Goal: Information Seeking & Learning: Check status

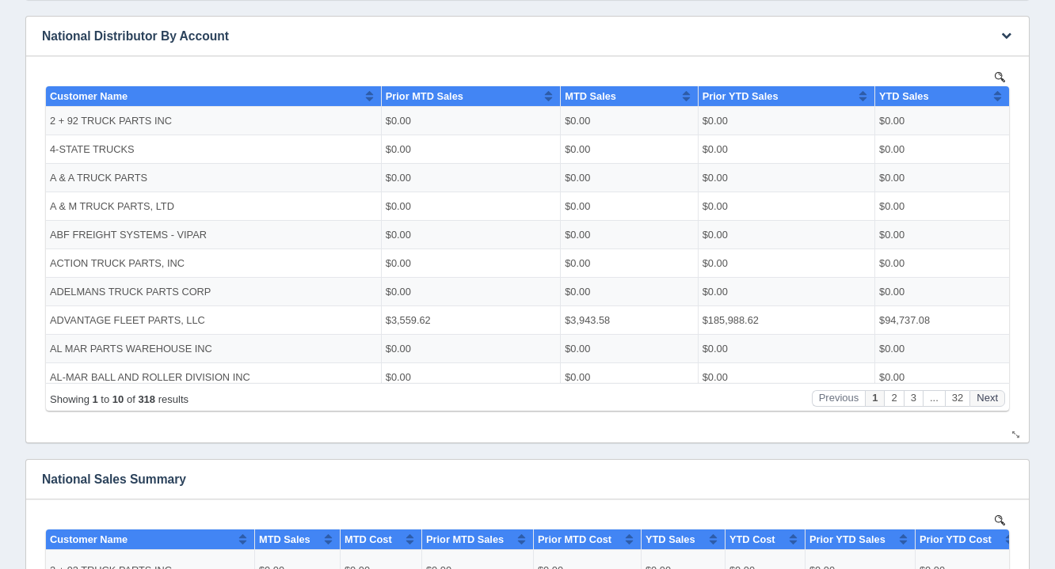
scroll to position [3, 0]
drag, startPoint x: 975, startPoint y: 420, endPoint x: 736, endPoint y: 485, distance: 247.0
click at [736, 485] on h3 "National Sales Summary" at bounding box center [515, 480] width 979 height 40
click at [976, 408] on div "Showing 1 to 10 of 318 results Previous 1 2 3 ... 32 Next" at bounding box center [527, 396] width 963 height 28
click at [1002, 399] on button "Next" at bounding box center [987, 398] width 36 height 17
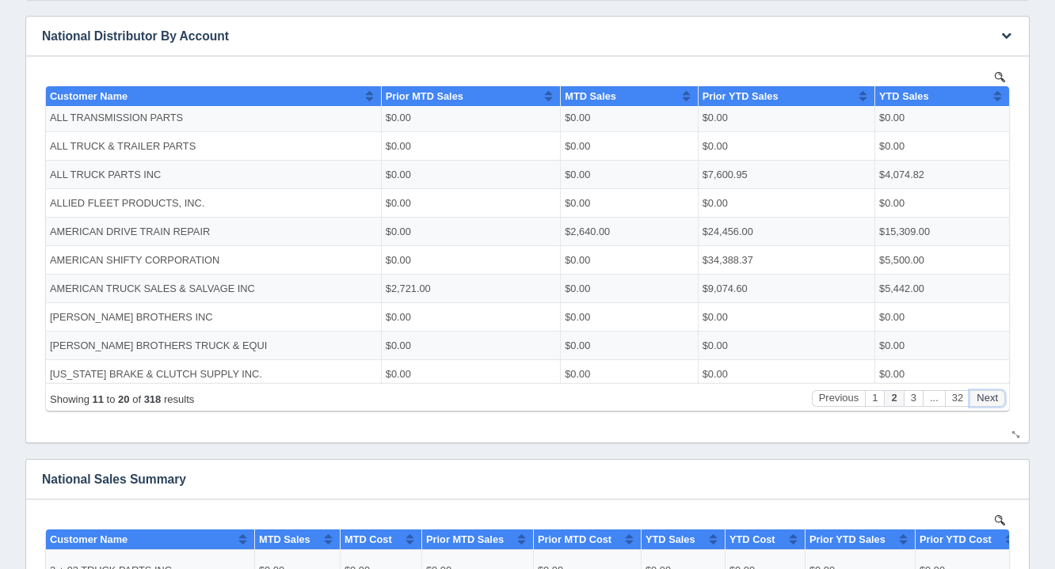
click at [1002, 399] on button "Next" at bounding box center [987, 398] width 36 height 17
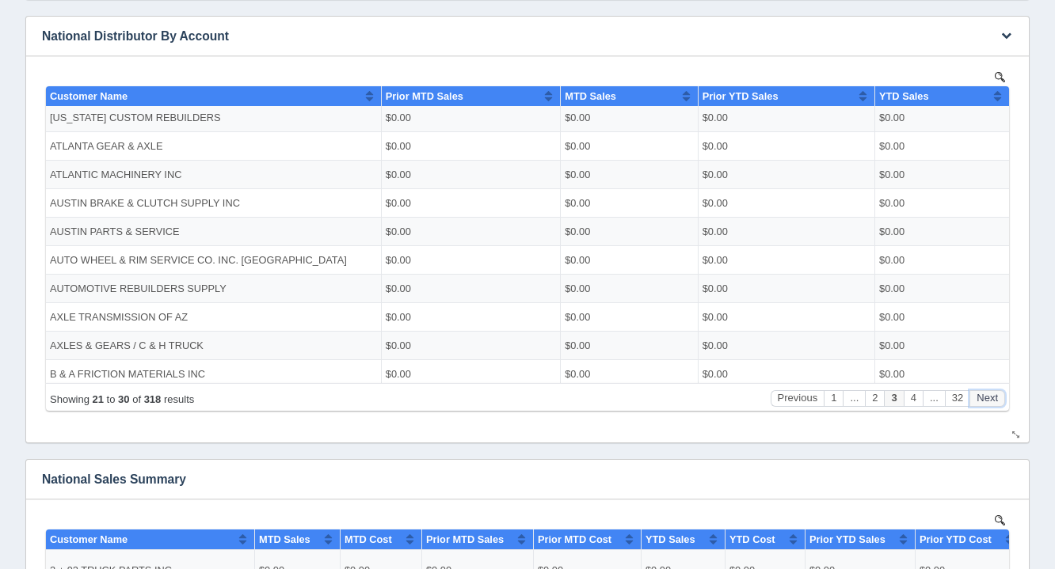
click at [1002, 399] on button "Next" at bounding box center [987, 398] width 36 height 17
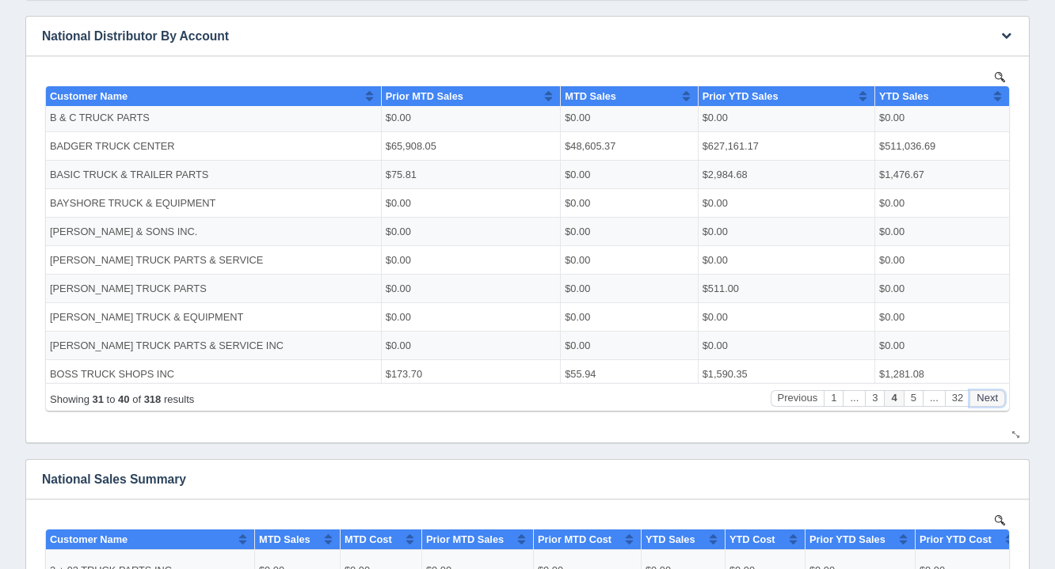
click at [1002, 399] on button "Next" at bounding box center [987, 398] width 36 height 17
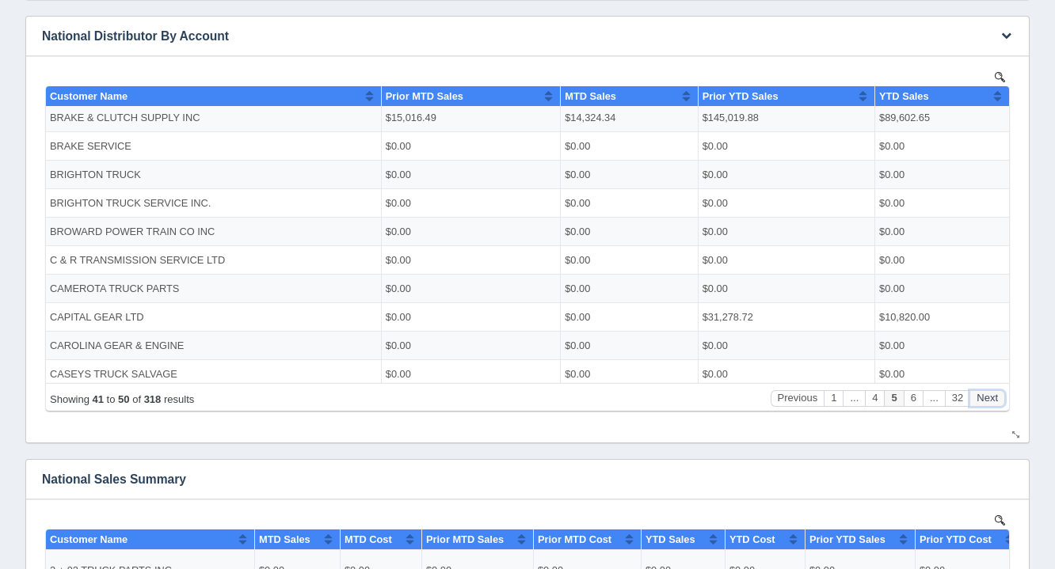
click at [1002, 399] on button "Next" at bounding box center [987, 398] width 36 height 17
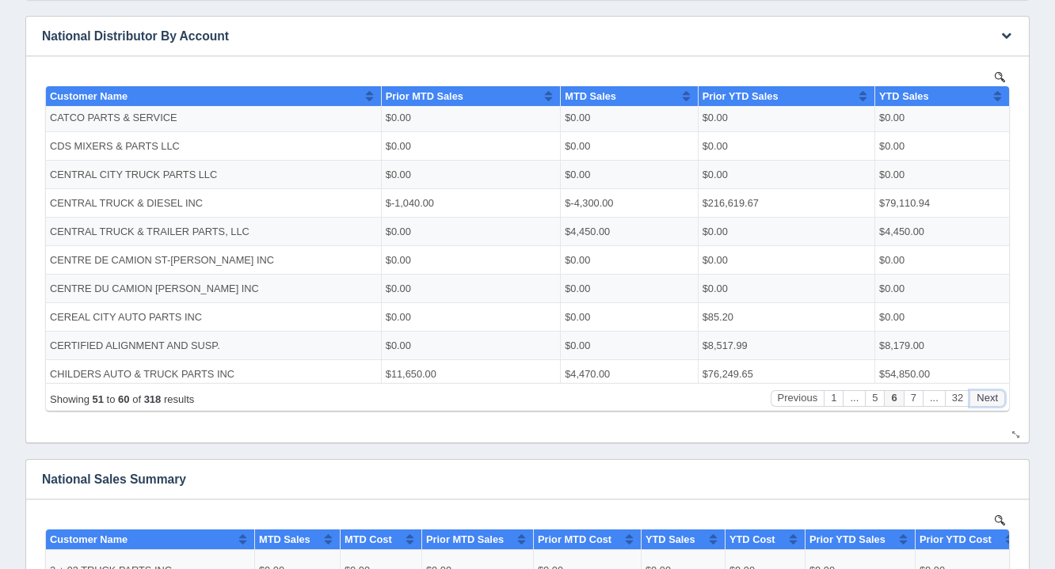
click at [1002, 399] on button "Next" at bounding box center [987, 398] width 36 height 17
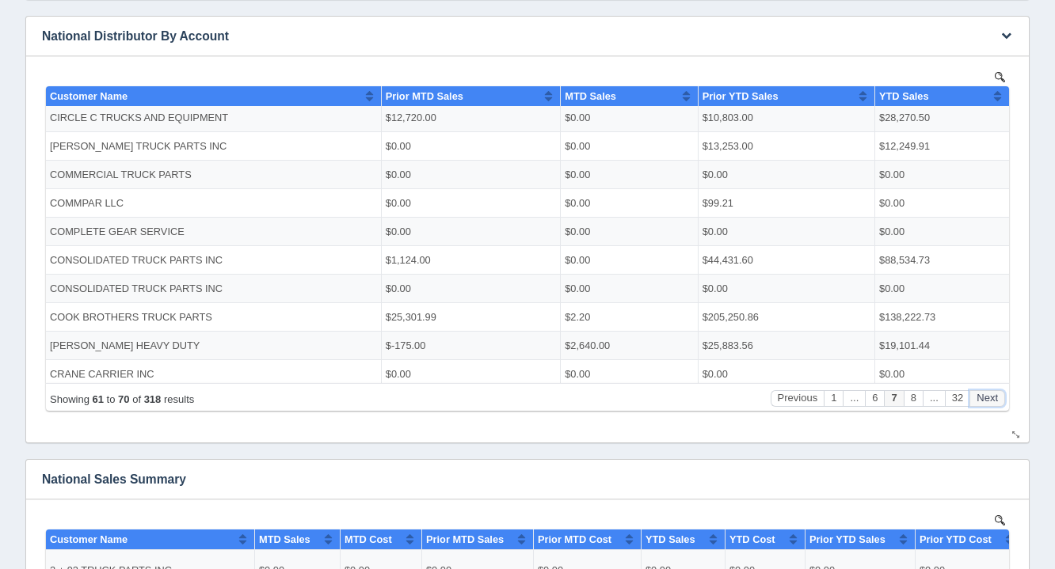
click at [1002, 399] on button "Next" at bounding box center [987, 398] width 36 height 17
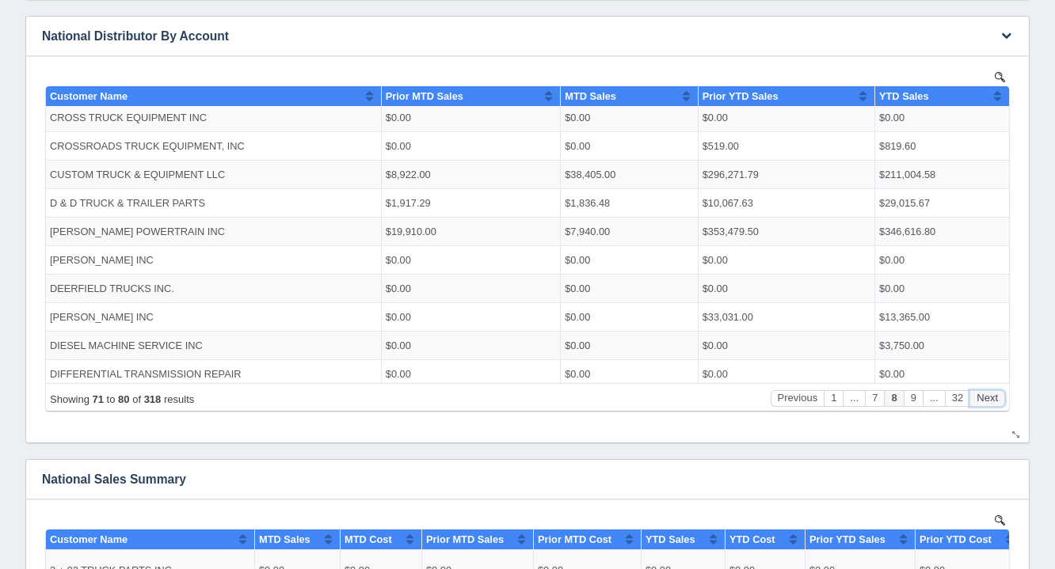
click at [1002, 399] on button "Next" at bounding box center [987, 398] width 36 height 17
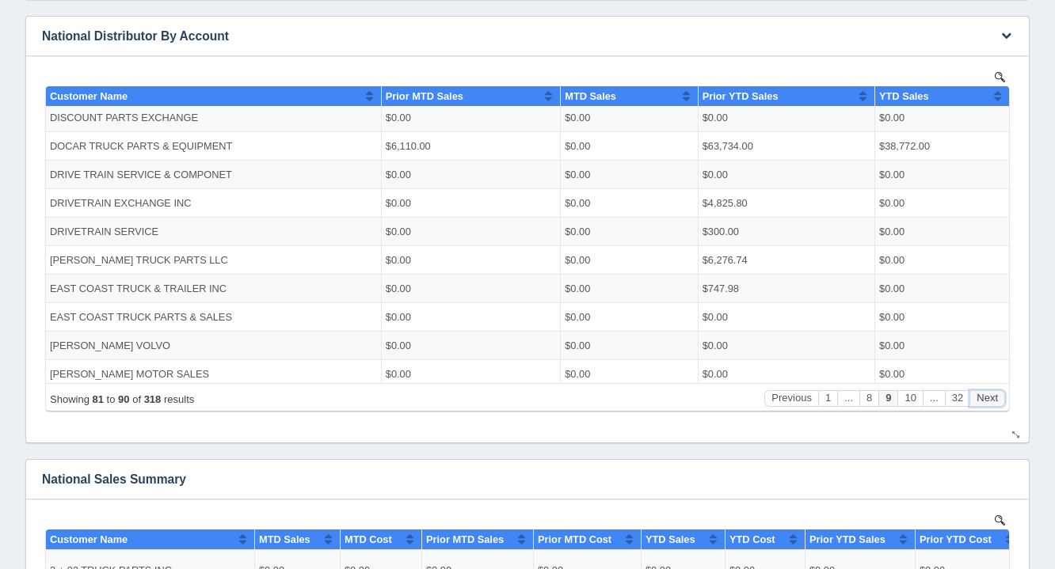
click at [1002, 399] on button "Next" at bounding box center [987, 398] width 36 height 17
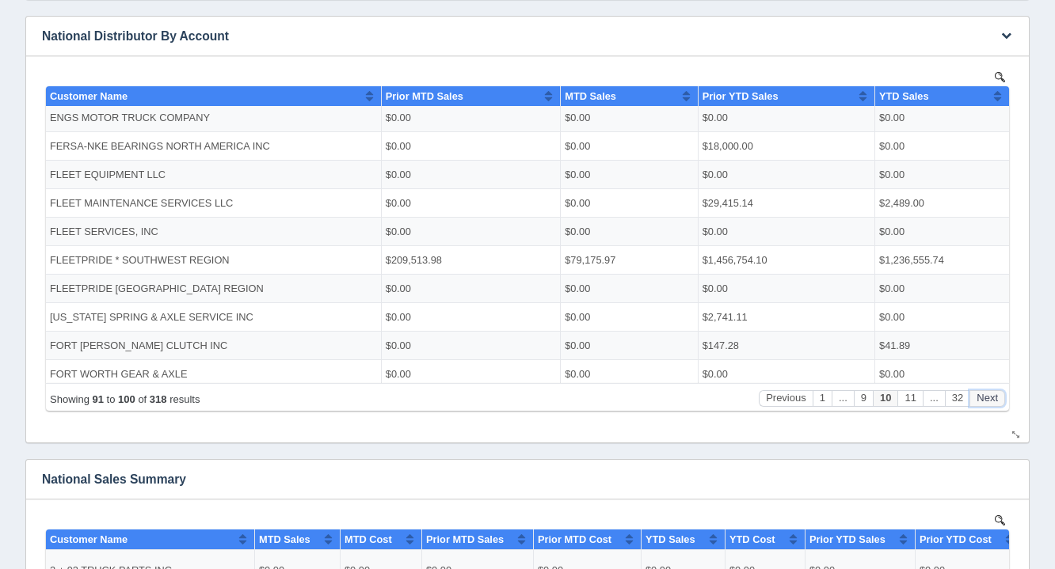
click at [1002, 399] on button "Next" at bounding box center [987, 398] width 36 height 17
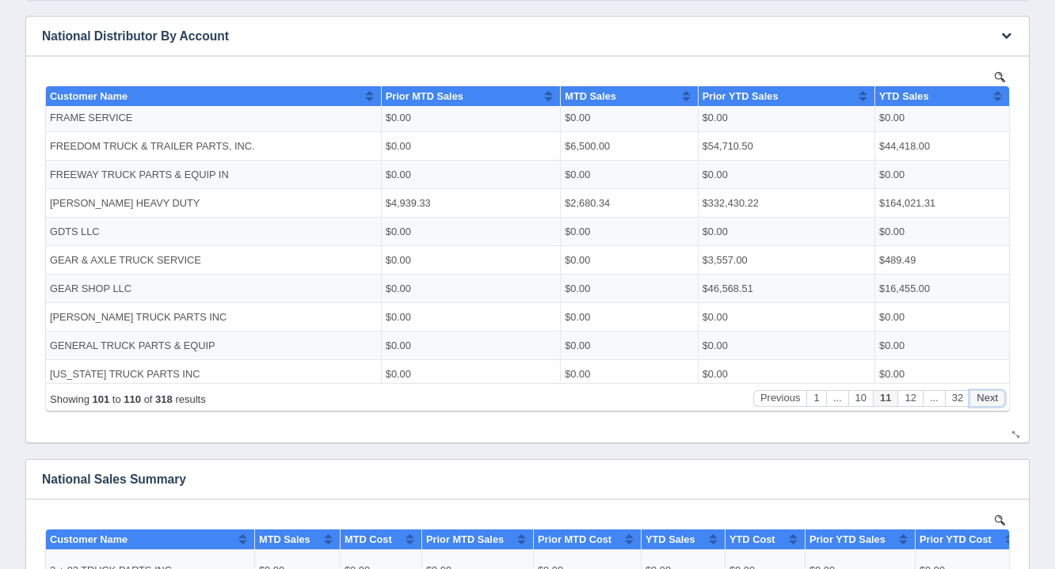
click at [1002, 399] on button "Next" at bounding box center [987, 398] width 36 height 17
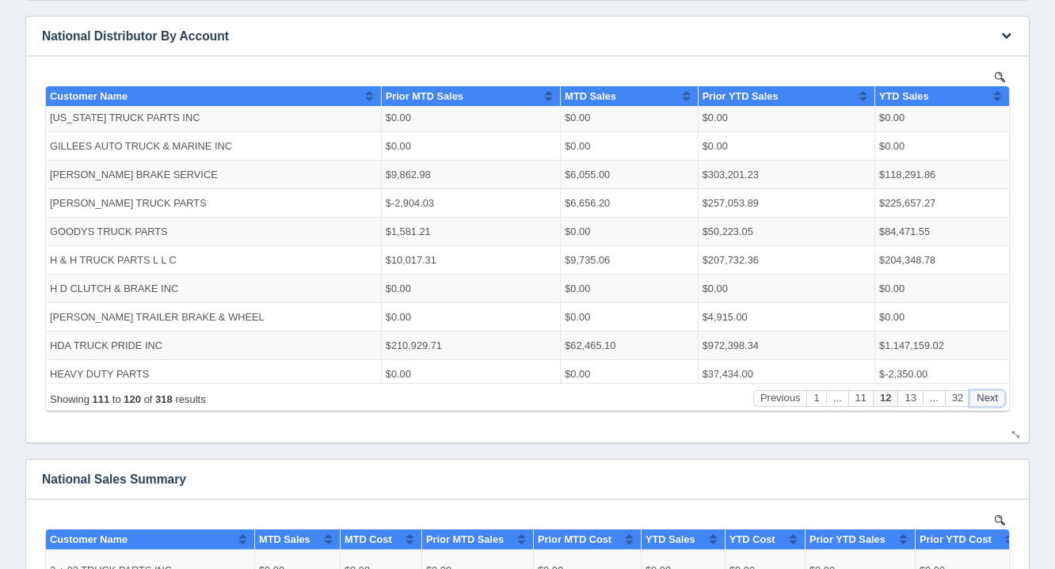
click at [1002, 399] on button "Next" at bounding box center [987, 398] width 36 height 17
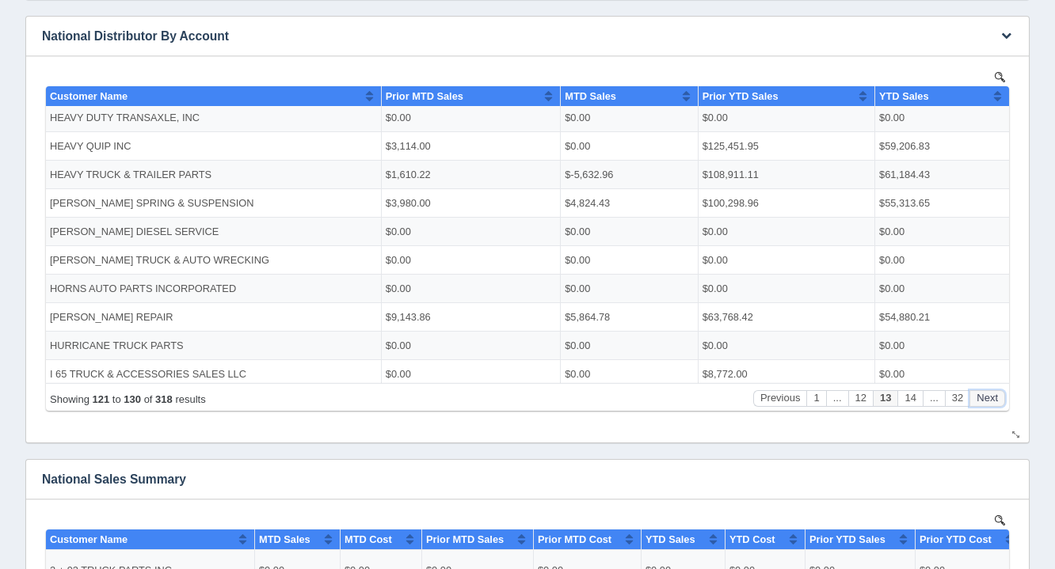
click at [1002, 399] on button "Next" at bounding box center [987, 398] width 36 height 17
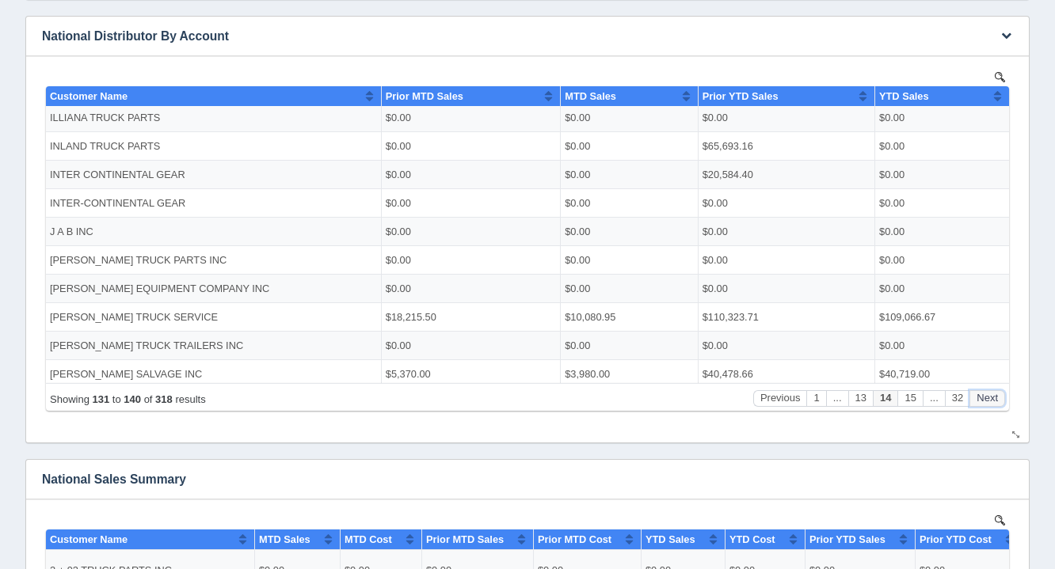
click at [1002, 399] on button "Next" at bounding box center [987, 398] width 36 height 17
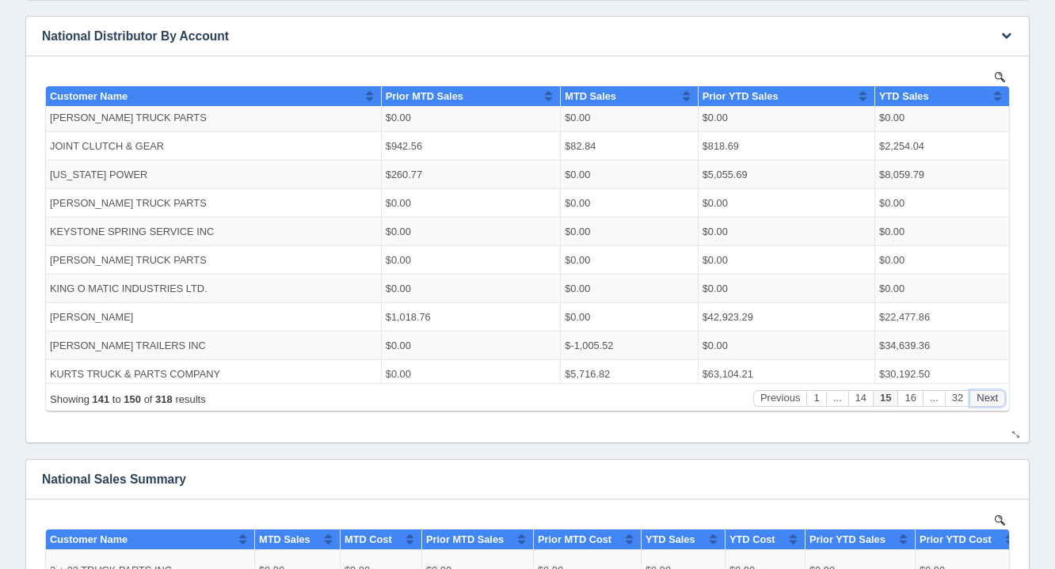
click at [1002, 399] on button "Next" at bounding box center [987, 398] width 36 height 17
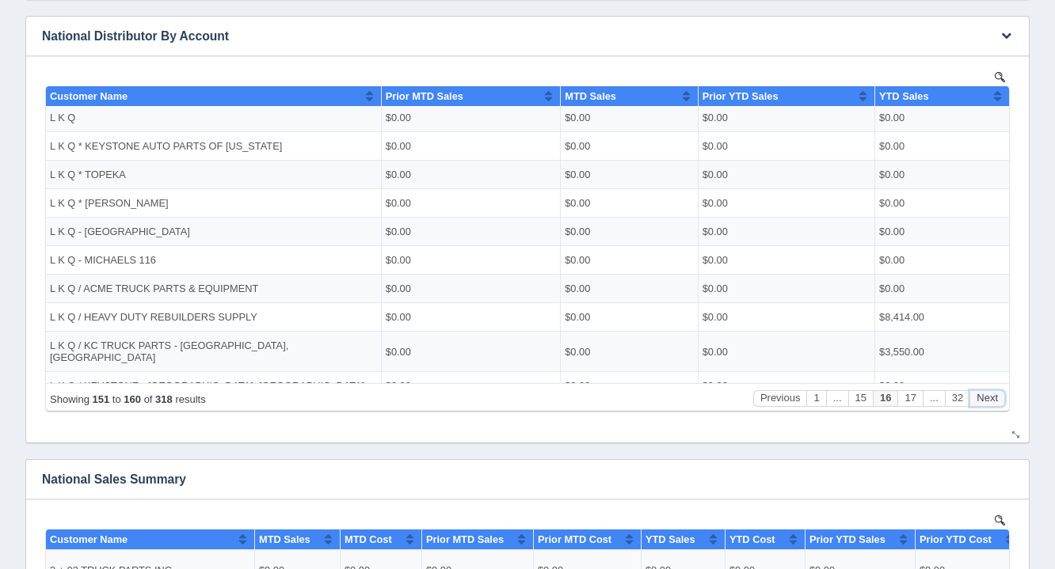
click at [1002, 399] on button "Next" at bounding box center [987, 398] width 36 height 17
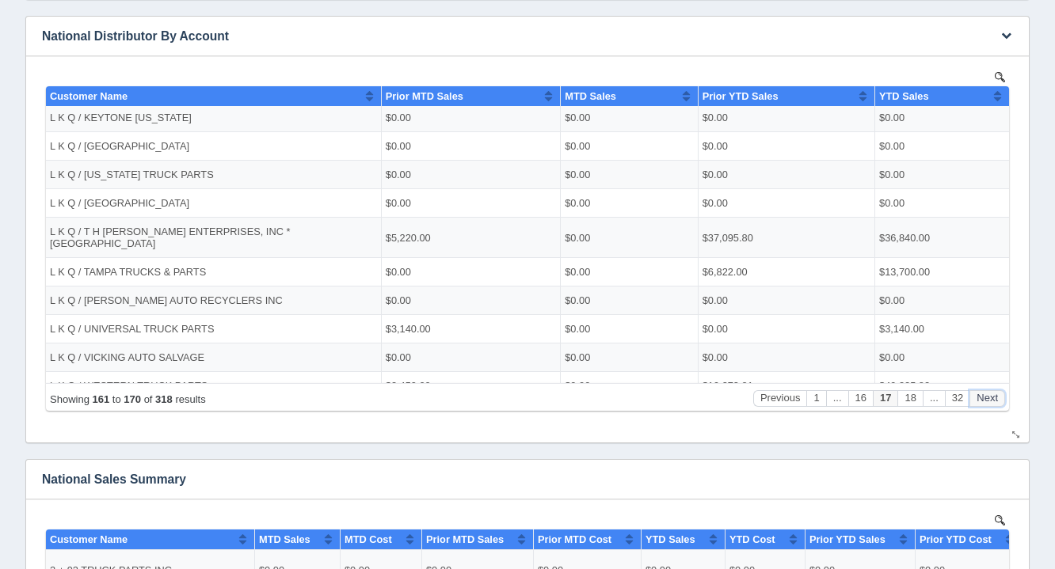
click at [1002, 399] on button "Next" at bounding box center [987, 398] width 36 height 17
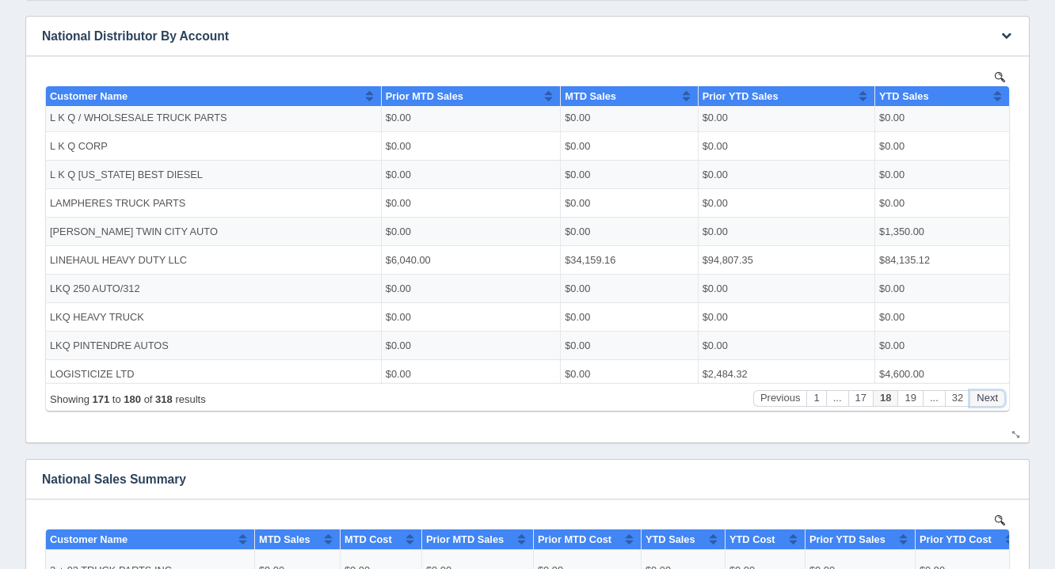
click at [1002, 399] on button "Next" at bounding box center [987, 398] width 36 height 17
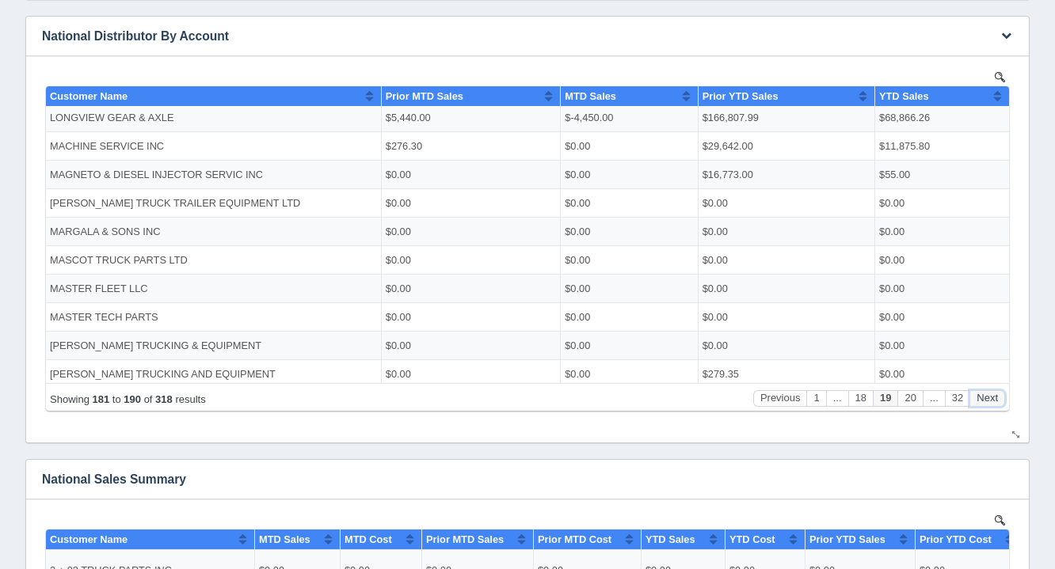
click at [1002, 399] on button "Next" at bounding box center [987, 398] width 36 height 17
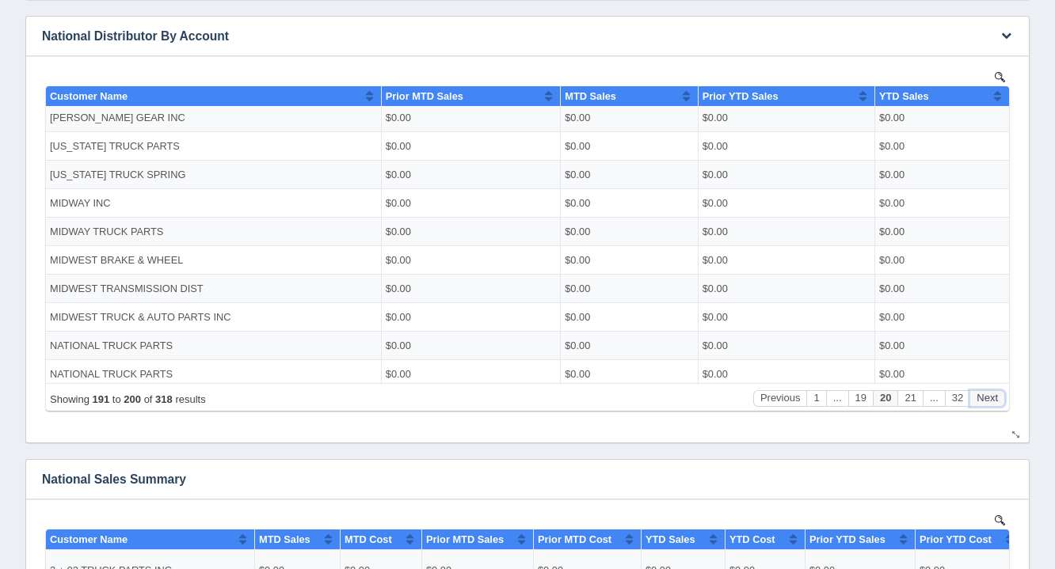
click at [1002, 399] on button "Next" at bounding box center [987, 398] width 36 height 17
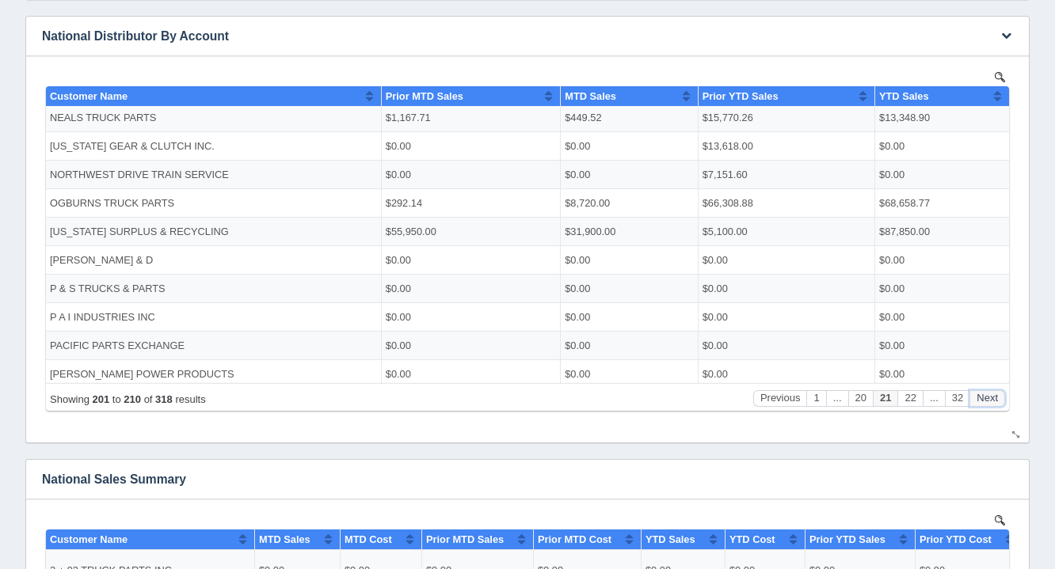
click at [1002, 399] on button "Next" at bounding box center [987, 398] width 36 height 17
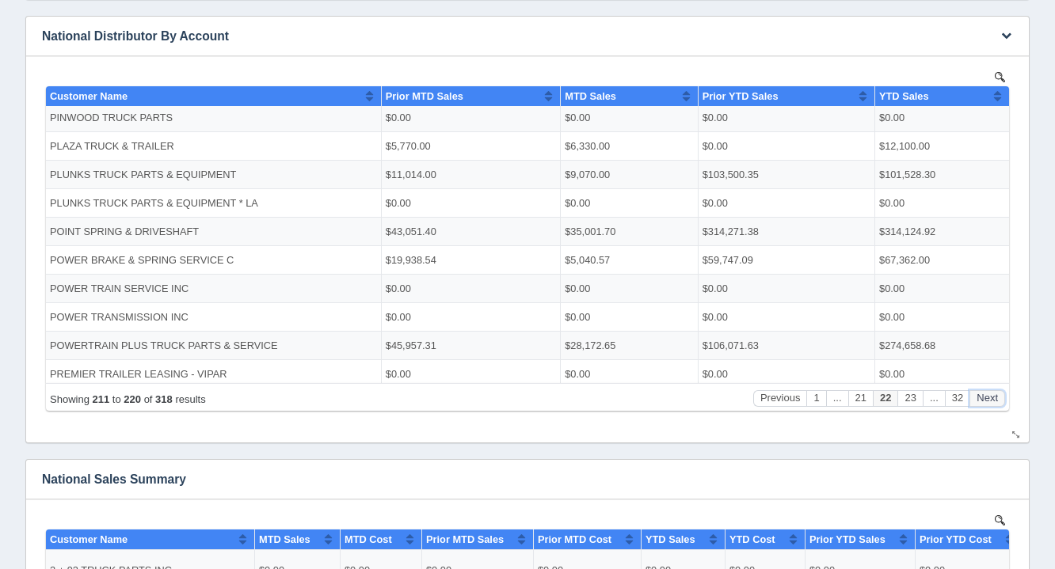
click at [1002, 399] on button "Next" at bounding box center [987, 398] width 36 height 17
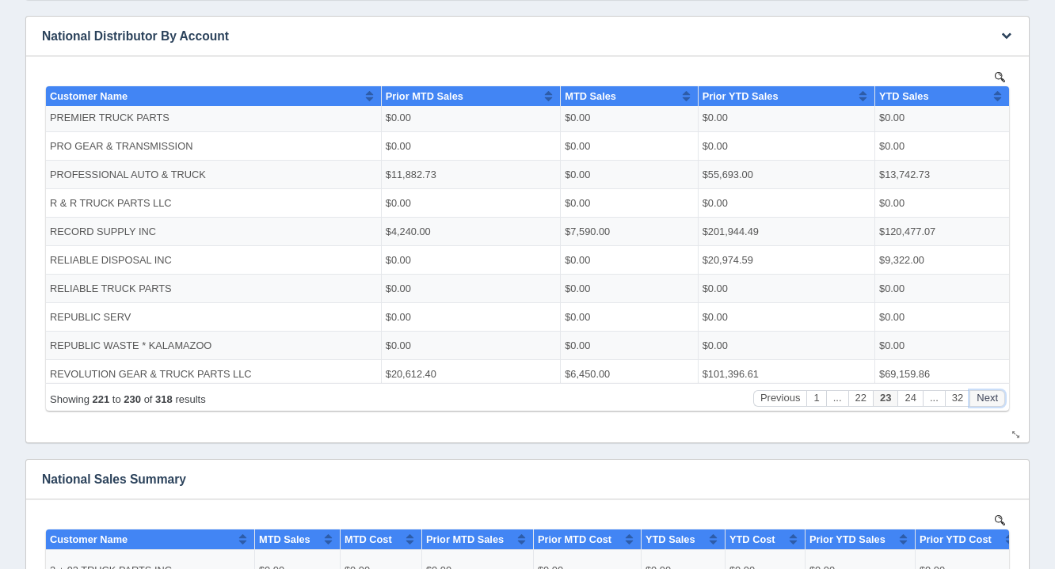
click at [1002, 399] on button "Next" at bounding box center [987, 398] width 36 height 17
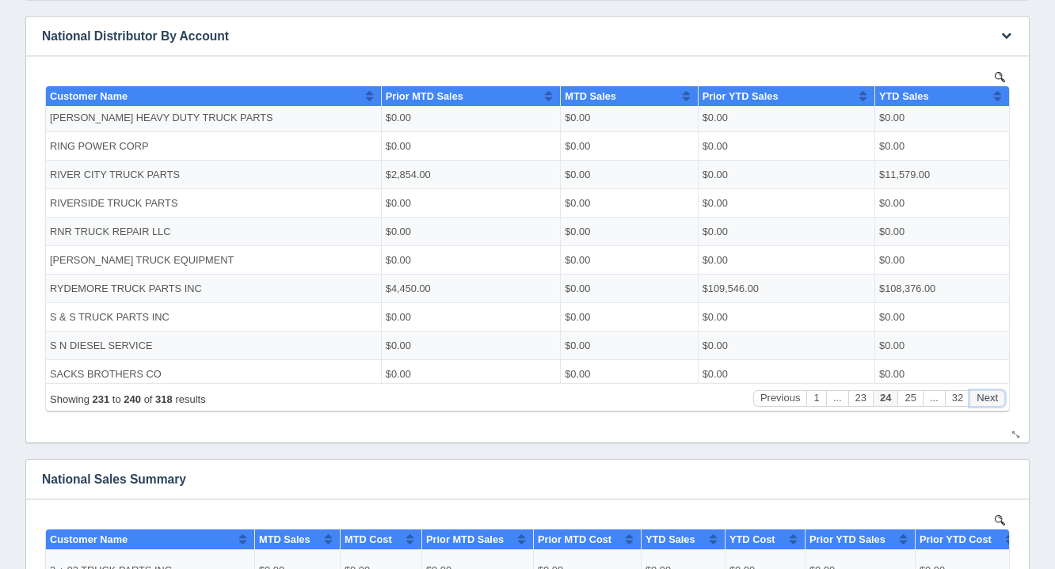
click at [1002, 399] on button "Next" at bounding box center [987, 398] width 36 height 17
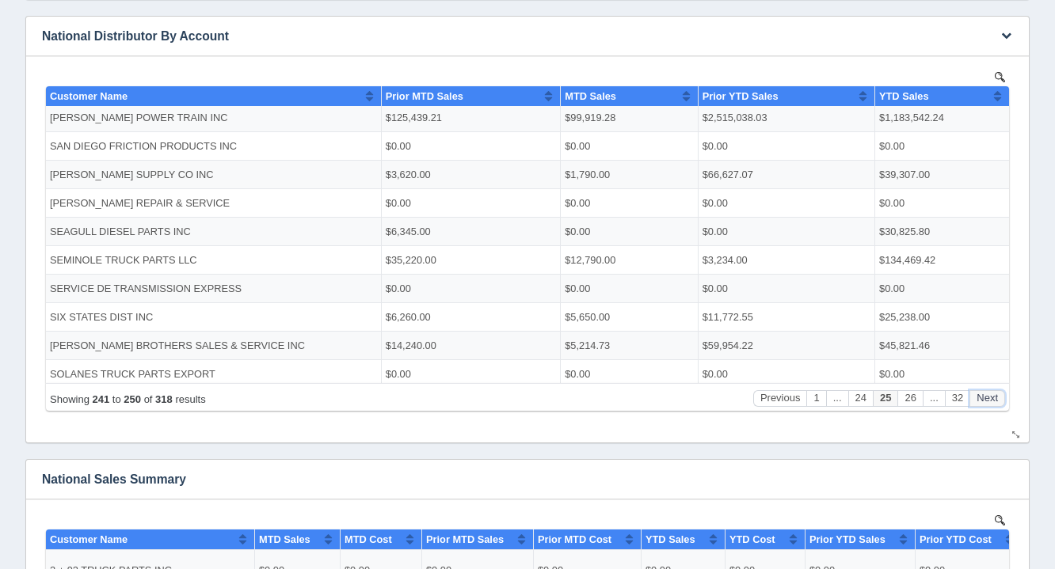
click at [1002, 399] on button "Next" at bounding box center [987, 398] width 36 height 17
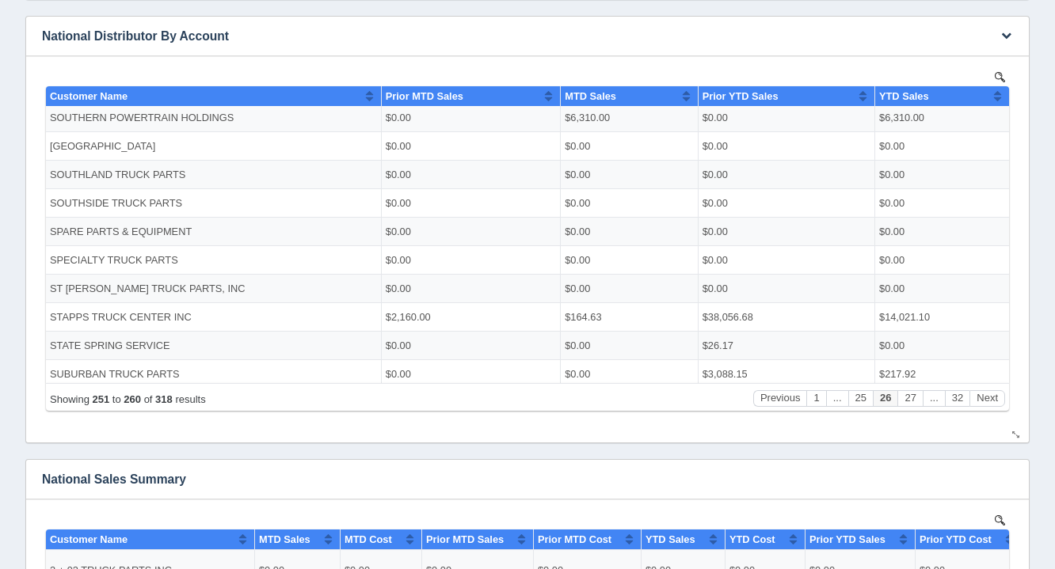
click at [1013, 397] on div "No data found." at bounding box center [527, 249] width 1002 height 386
click at [978, 405] on button "Next" at bounding box center [987, 398] width 36 height 17
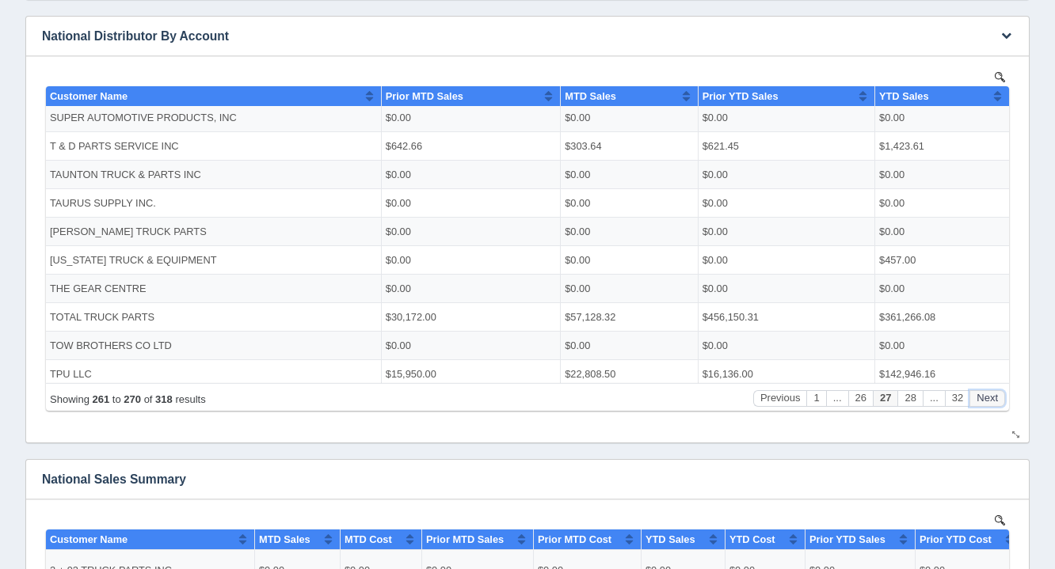
click at [978, 405] on button "Next" at bounding box center [987, 398] width 36 height 17
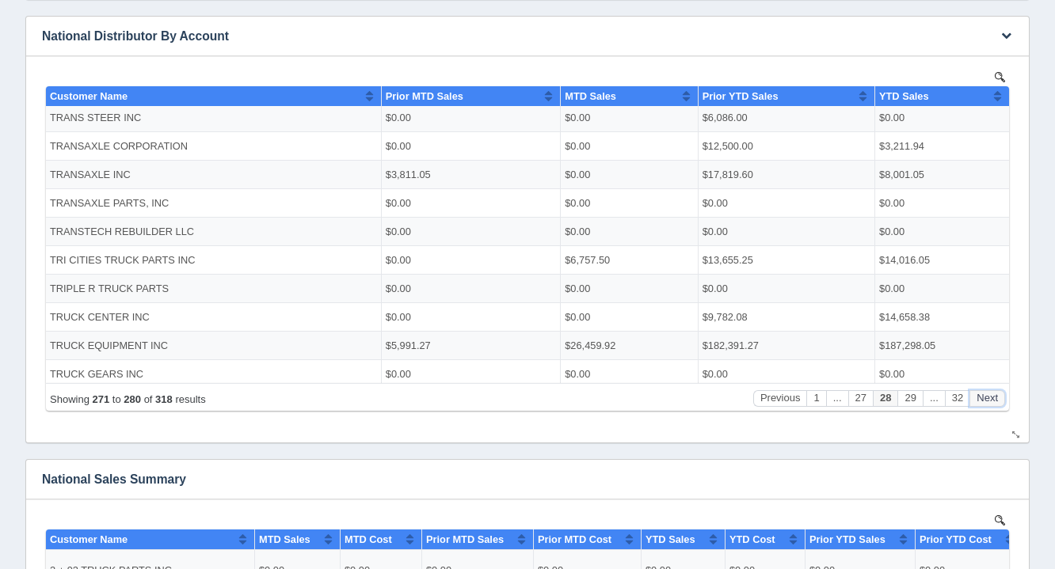
click at [978, 405] on button "Next" at bounding box center [987, 398] width 36 height 17
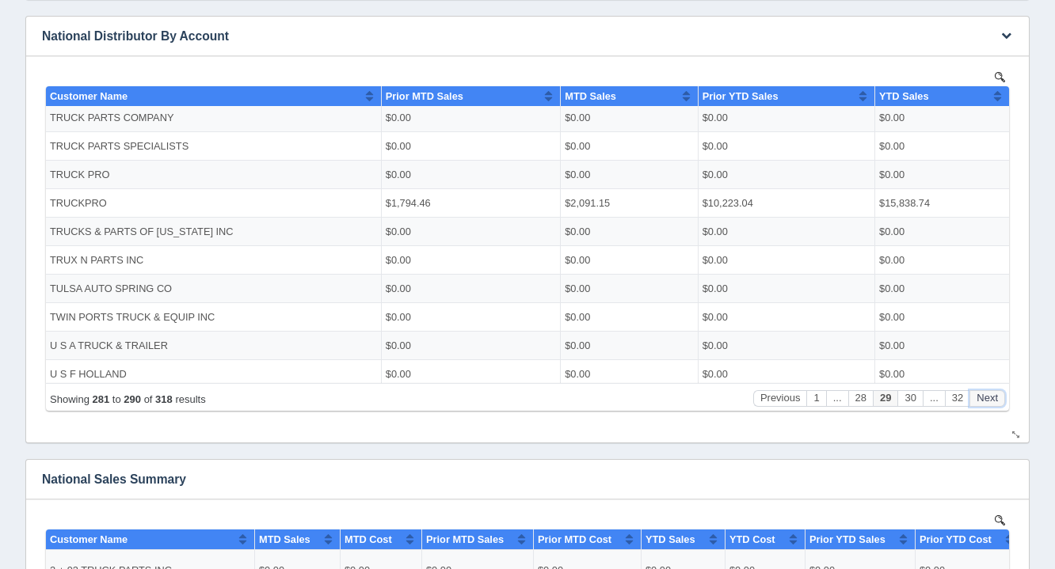
click at [978, 405] on button "Next" at bounding box center [987, 398] width 36 height 17
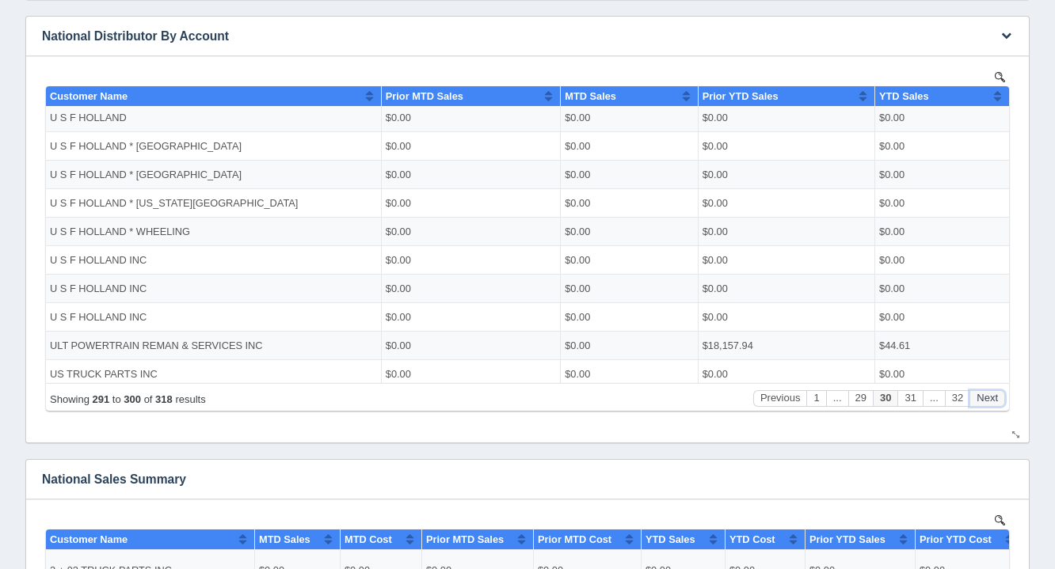
click at [978, 405] on button "Next" at bounding box center [987, 398] width 36 height 17
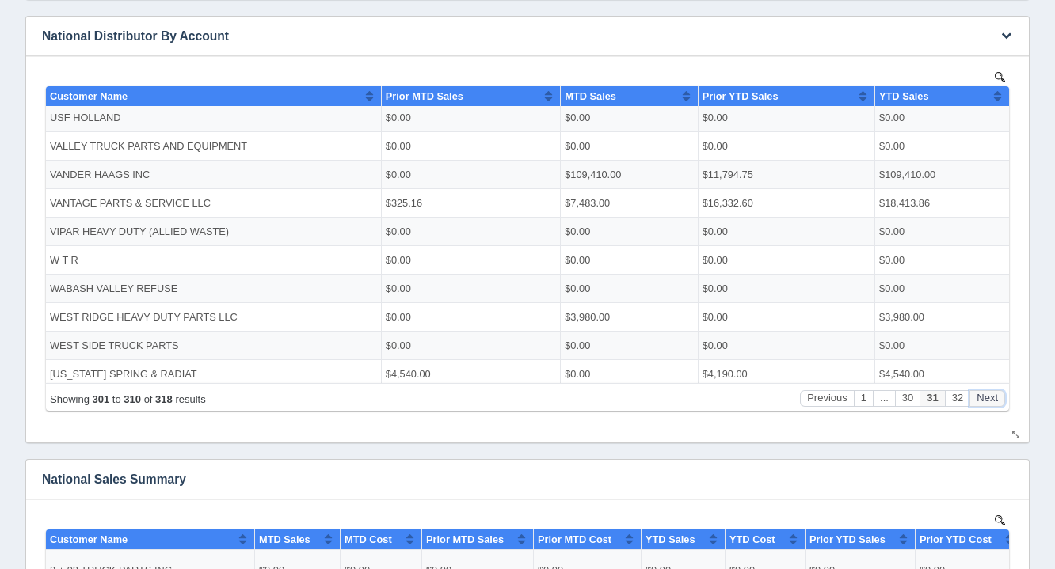
click at [978, 405] on button "Next" at bounding box center [987, 398] width 36 height 17
